Goal: Information Seeking & Learning: Learn about a topic

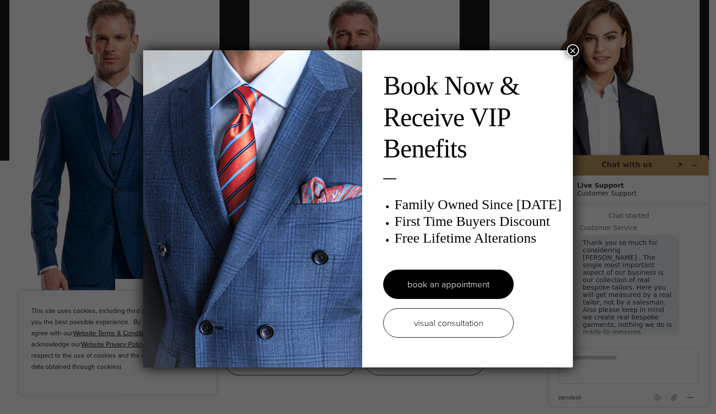
click at [567, 50] on button "×" at bounding box center [573, 50] width 12 height 12
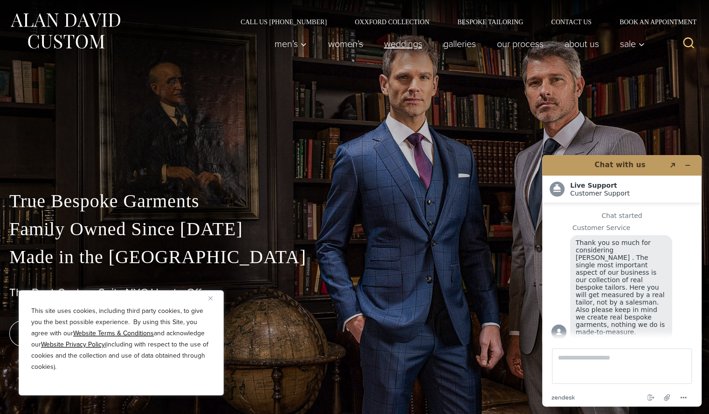
click at [414, 41] on link "weddings" at bounding box center [402, 43] width 59 height 19
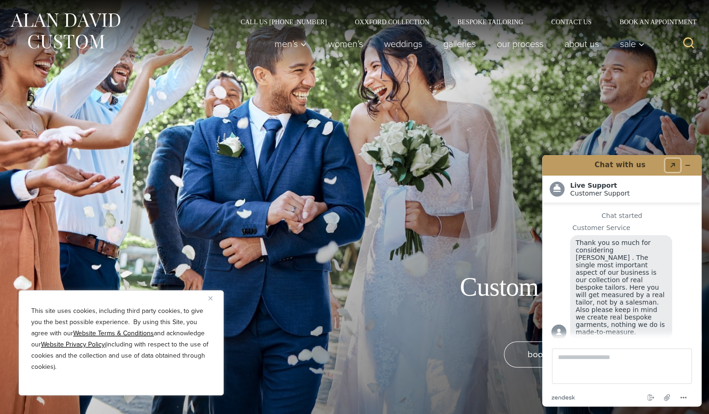
click at [674, 165] on icon "Popout" at bounding box center [672, 165] width 5 height 5
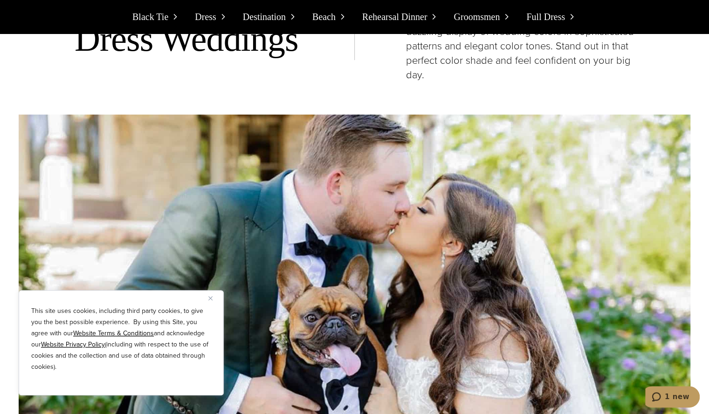
scroll to position [2126, 0]
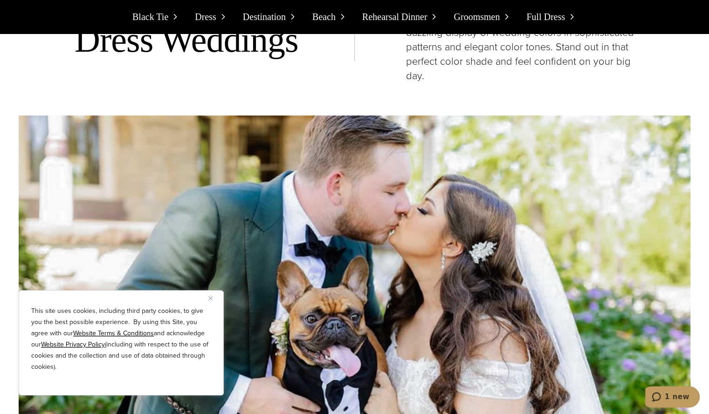
click at [158, 22] on span "Black Tie" at bounding box center [150, 16] width 36 height 15
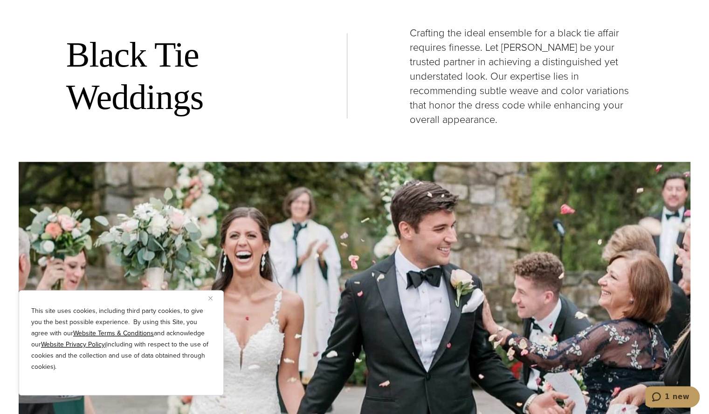
scroll to position [1148, 0]
click at [218, 299] on button "Close" at bounding box center [213, 298] width 11 height 11
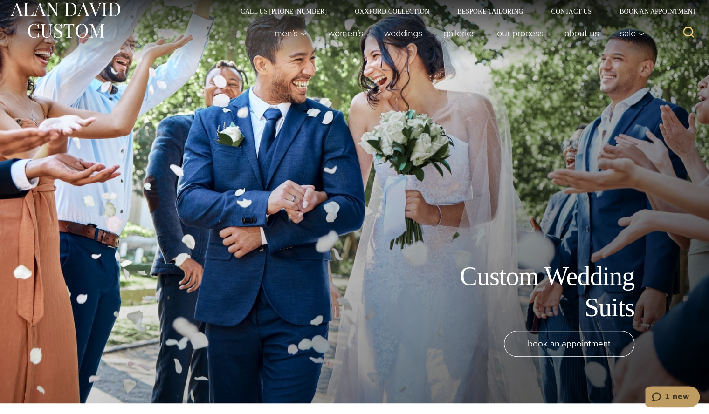
scroll to position [0, 0]
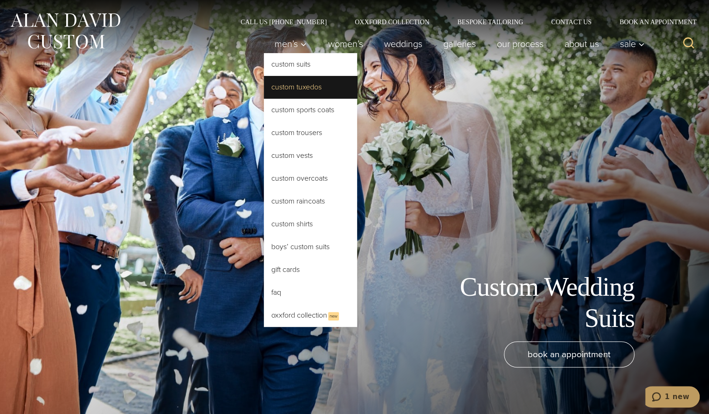
click at [319, 79] on link "Custom Tuxedos" at bounding box center [310, 87] width 93 height 22
